Goal: Find specific page/section: Find specific page/section

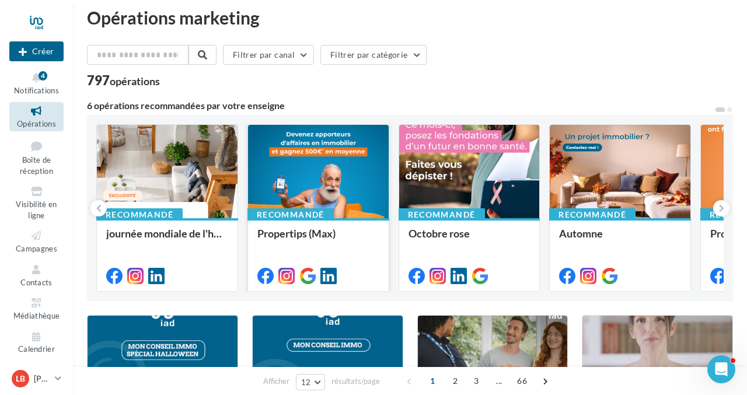
scroll to position [8, 0]
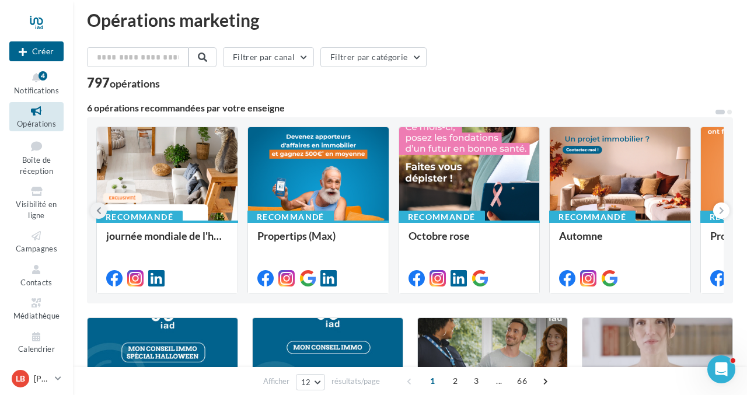
click at [100, 211] on icon at bounding box center [98, 211] width 5 height 12
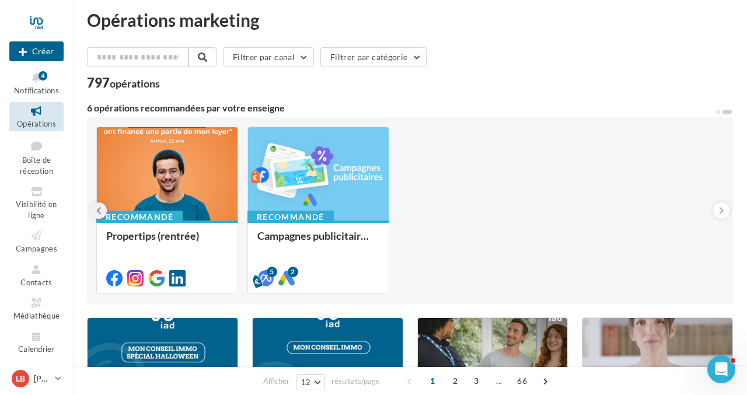
click at [100, 211] on icon at bounding box center [98, 211] width 5 height 12
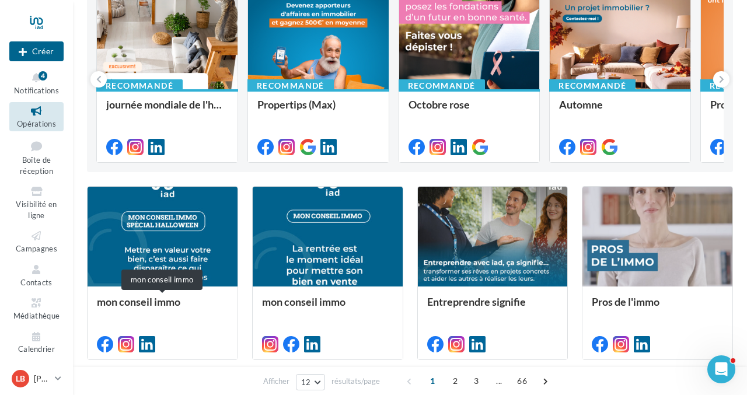
scroll to position [142, 0]
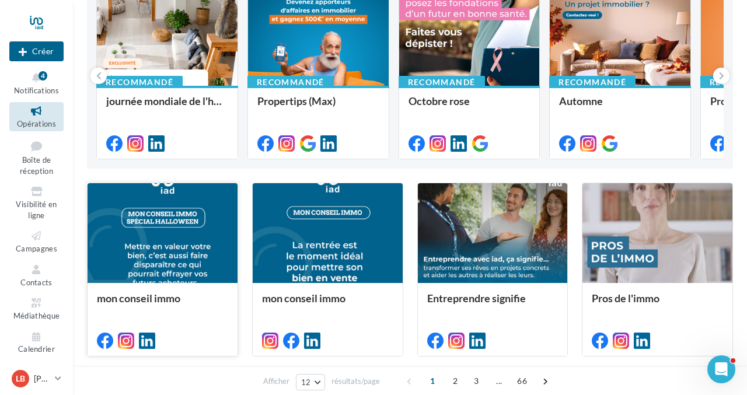
click at [204, 251] on div at bounding box center [163, 233] width 150 height 101
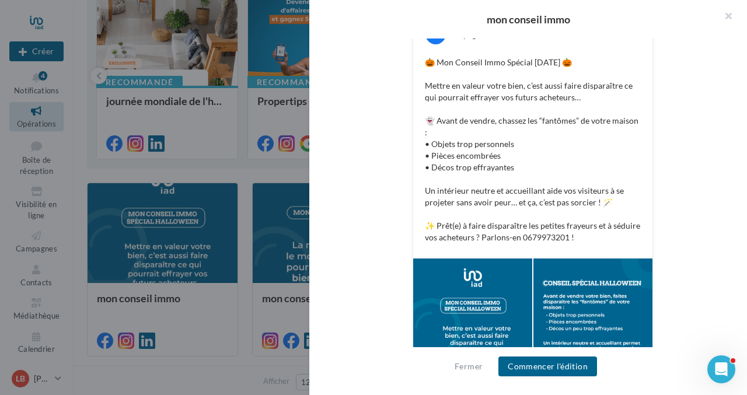
scroll to position [256, 0]
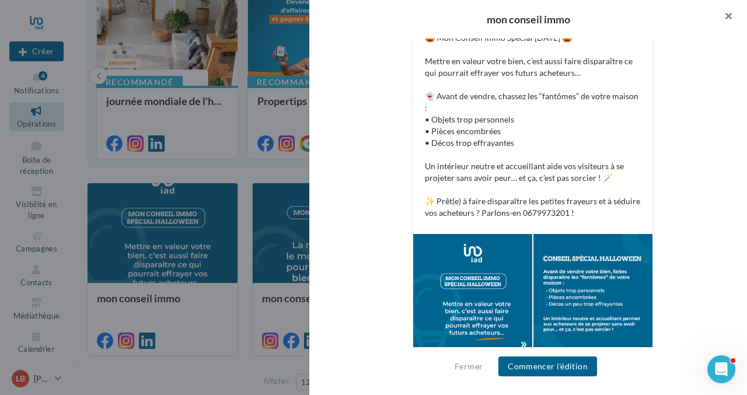
click at [728, 16] on button "button" at bounding box center [723, 17] width 47 height 35
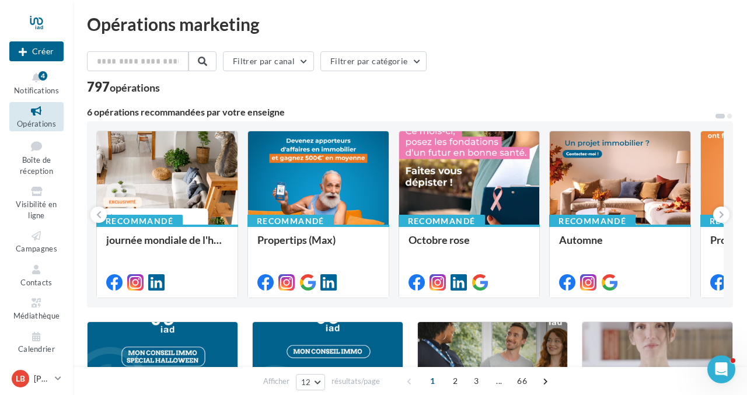
scroll to position [0, 0]
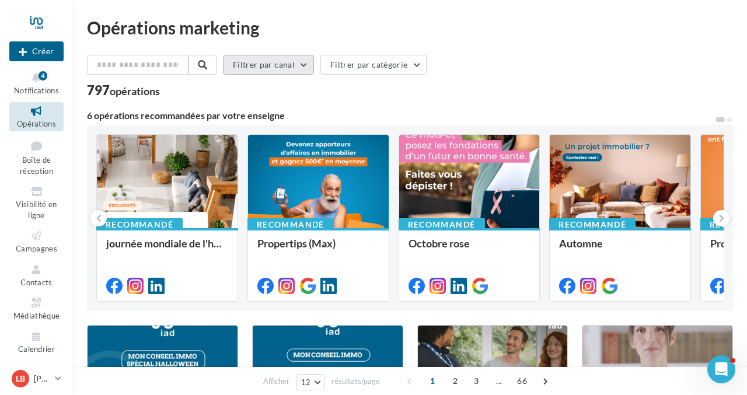
click at [307, 64] on button "Filtrer par canal" at bounding box center [268, 65] width 91 height 20
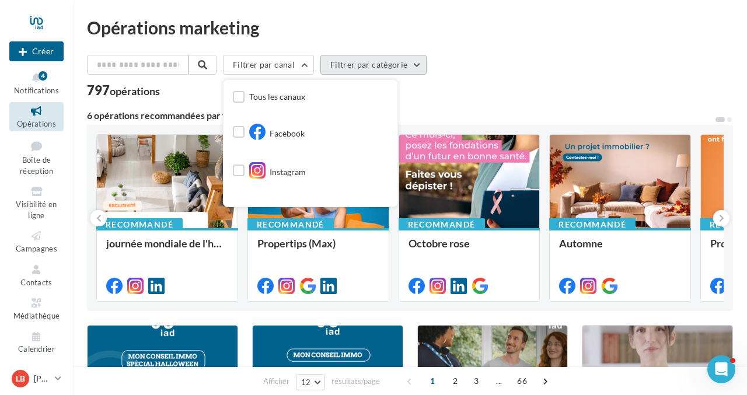
click at [415, 65] on button "Filtrer par catégorie" at bounding box center [373, 65] width 106 height 20
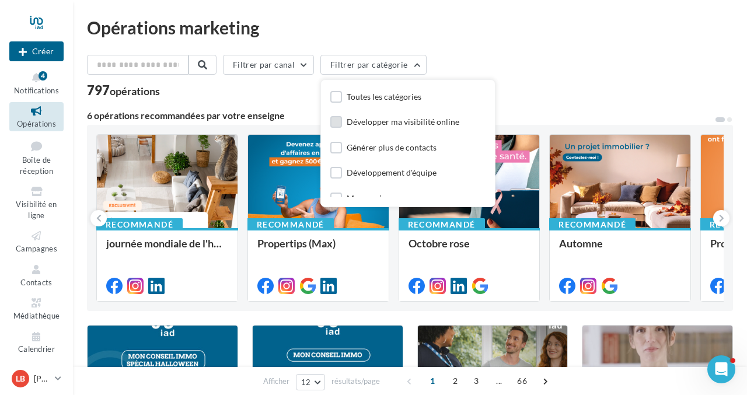
click at [419, 120] on div "Développer ma visibilité online" at bounding box center [403, 122] width 113 height 12
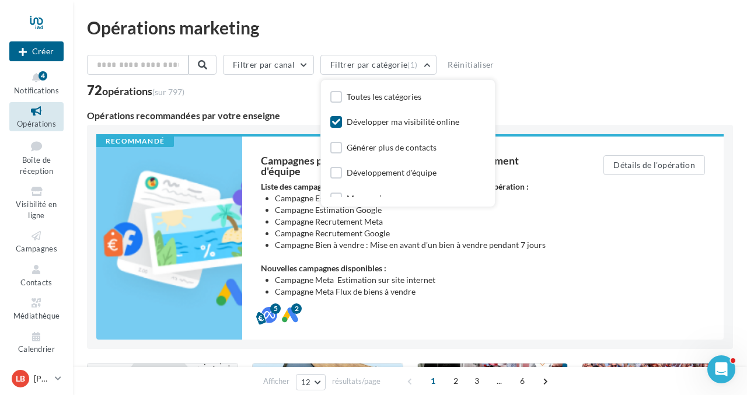
click at [342, 117] on label at bounding box center [336, 122] width 12 height 12
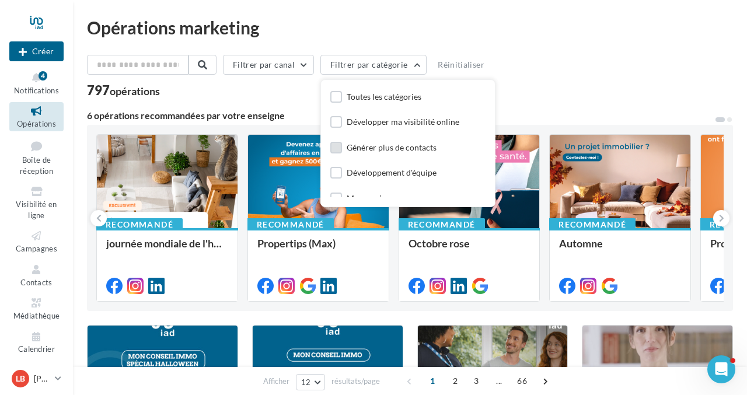
click at [340, 148] on label at bounding box center [336, 148] width 12 height 12
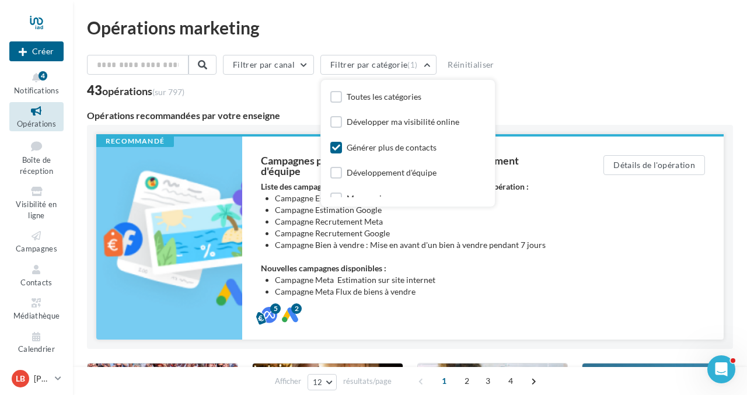
click at [635, 250] on div "Détails de l'opération" at bounding box center [654, 238] width 139 height 203
